Goal: Find specific page/section: Find specific page/section

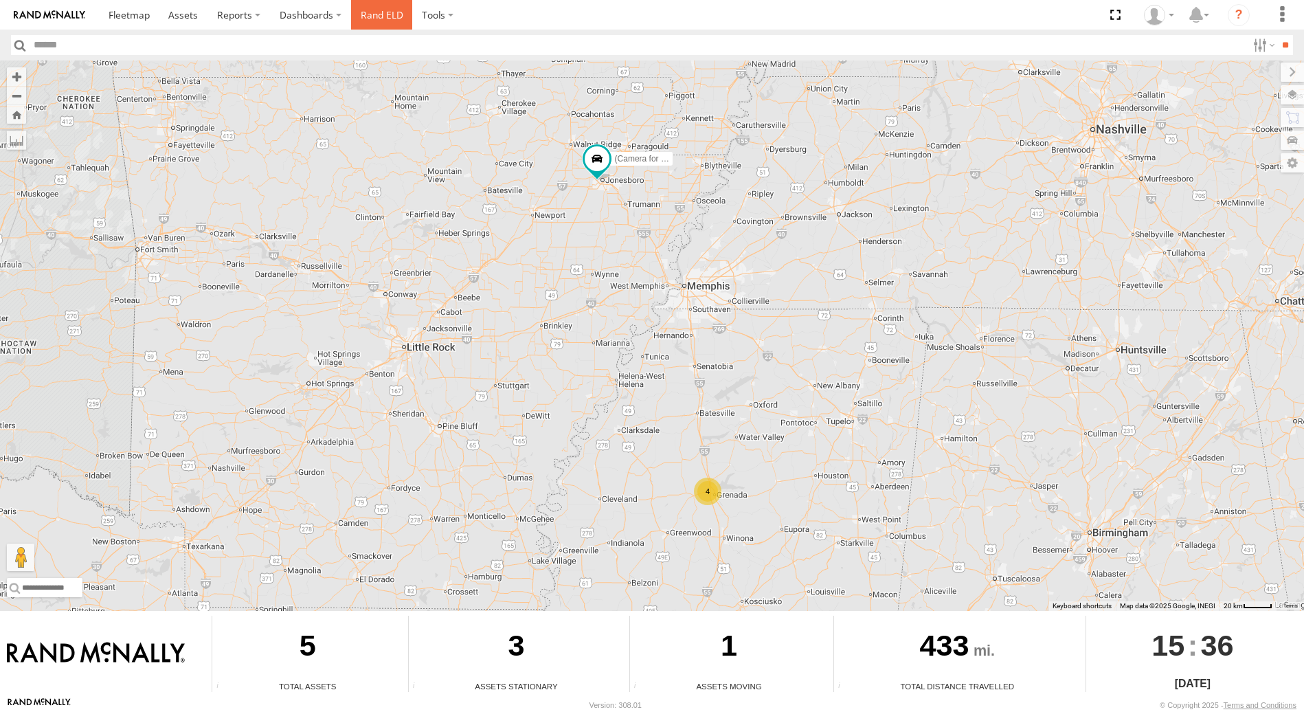
click at [371, 17] on link "Rand ELD" at bounding box center [382, 15] width 62 height 30
